Goal: Find specific page/section: Find specific page/section

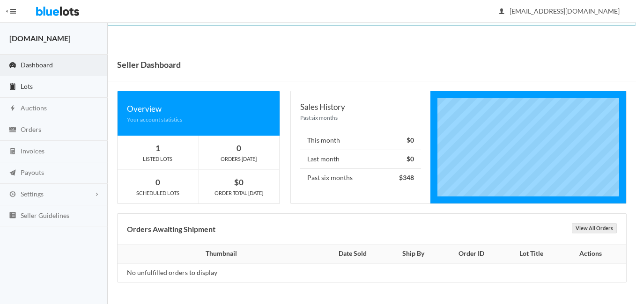
click at [65, 86] on link "Lots" at bounding box center [54, 87] width 108 height 22
